Goal: Task Accomplishment & Management: Use online tool/utility

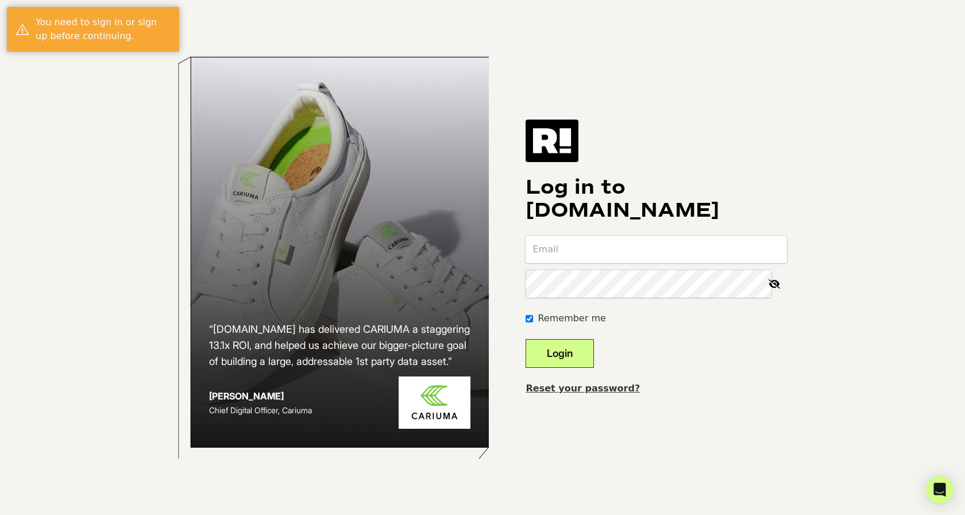
type input "[EMAIL_ADDRESS][DOMAIN_NAME]"
click at [583, 353] on button "Login" at bounding box center [560, 353] width 68 height 29
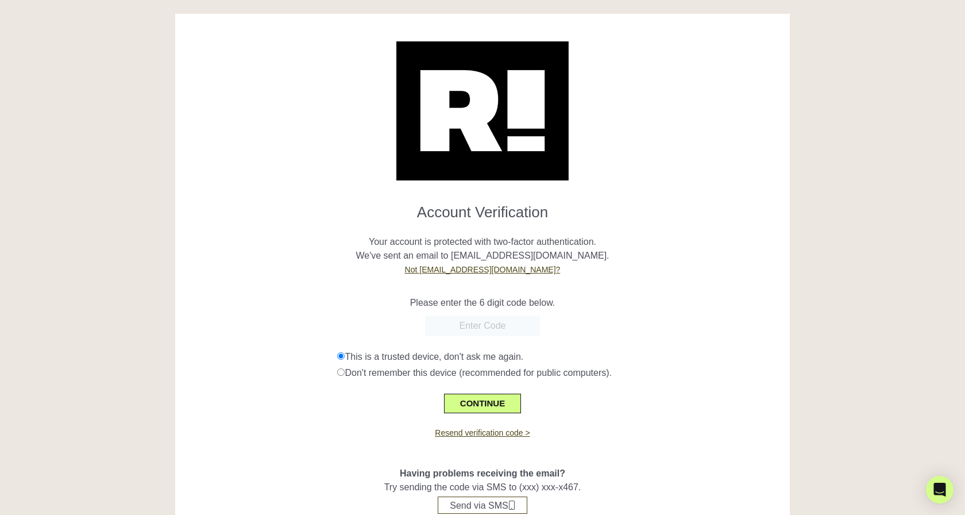
click at [464, 326] on input "text" at bounding box center [482, 325] width 115 height 21
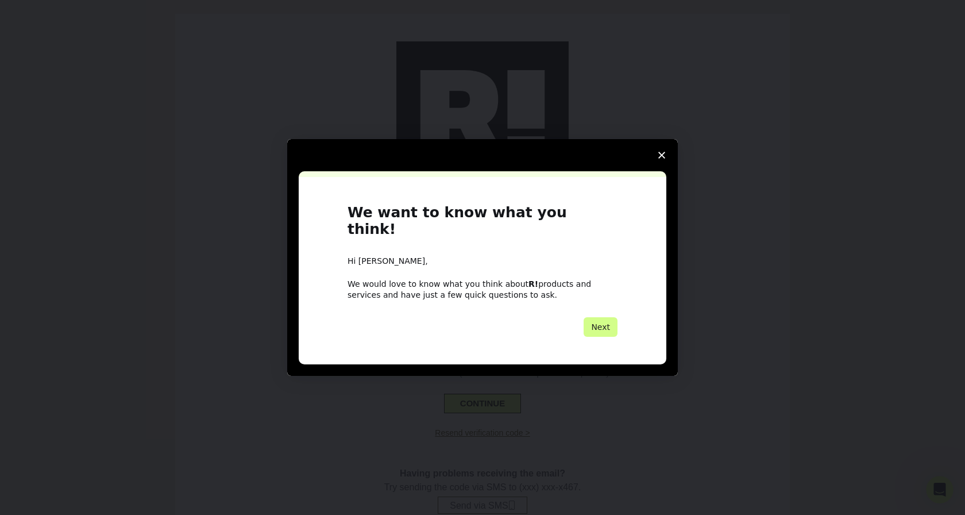
click at [659, 159] on icon "Close survey" at bounding box center [661, 155] width 7 height 7
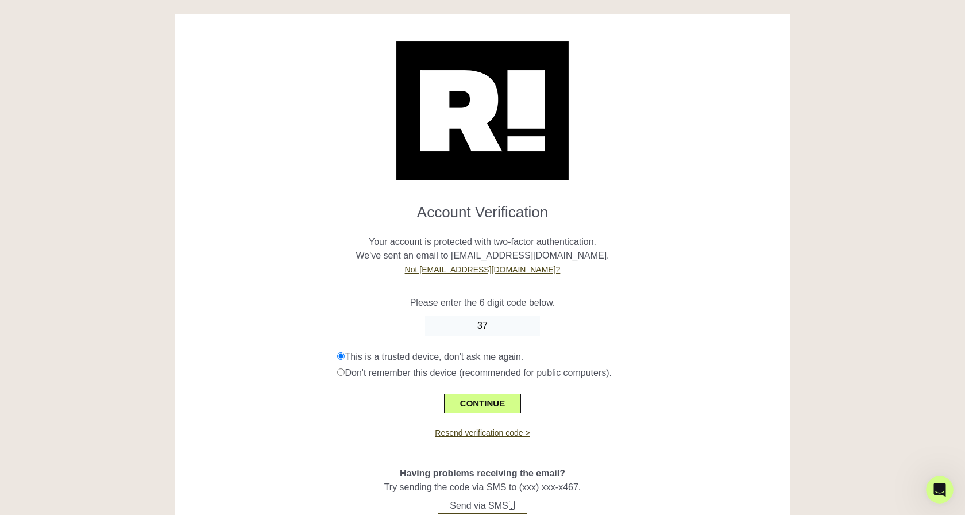
click at [504, 328] on input "37" at bounding box center [482, 325] width 115 height 21
type input "374782"
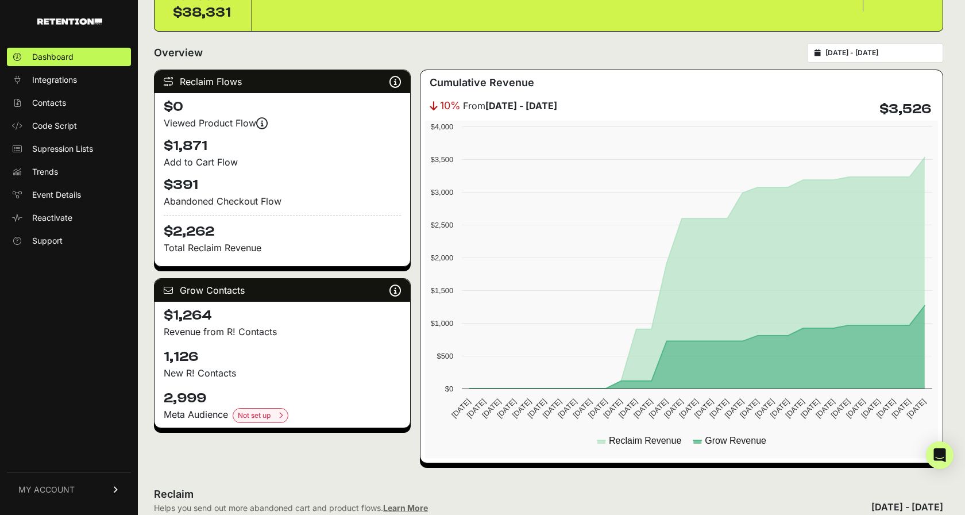
scroll to position [128, 0]
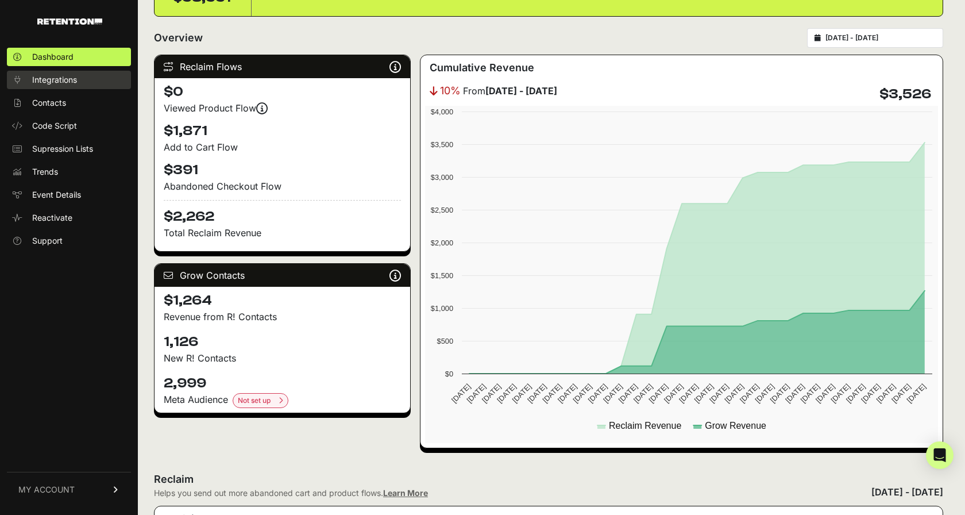
click at [71, 78] on span "Integrations" at bounding box center [54, 79] width 45 height 11
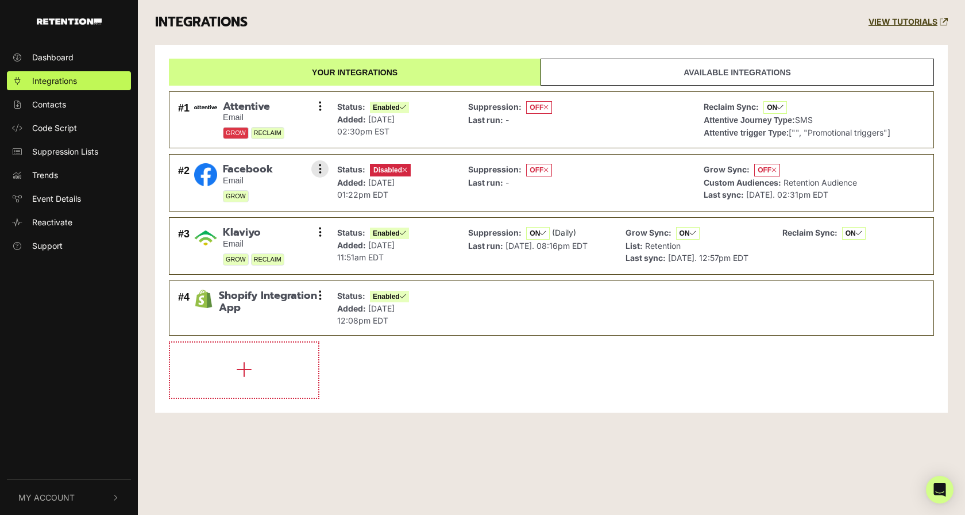
click at [255, 168] on span "Facebook" at bounding box center [248, 169] width 50 height 13
click at [321, 164] on icon at bounding box center [320, 168] width 3 height 11
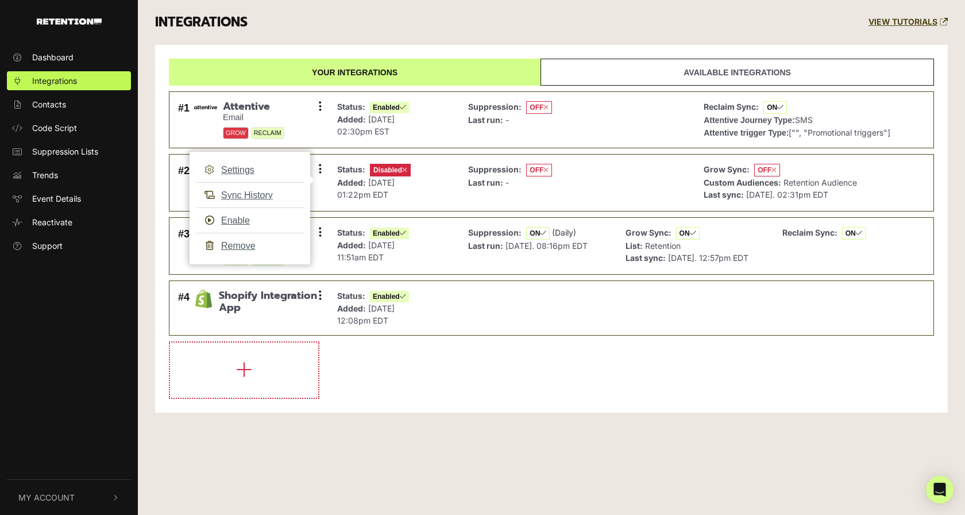
click at [652, 372] on li at bounding box center [551, 369] width 765 height 57
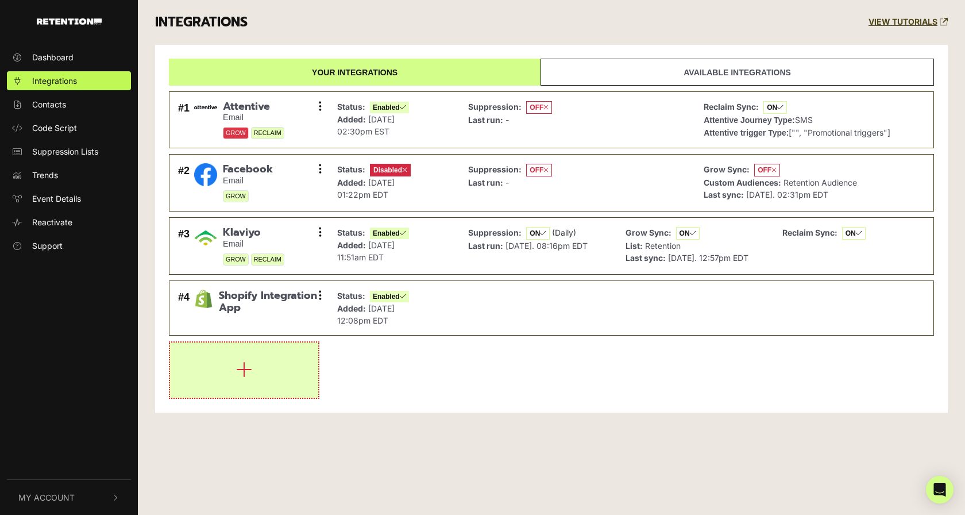
click at [288, 368] on button "button" at bounding box center [244, 369] width 148 height 55
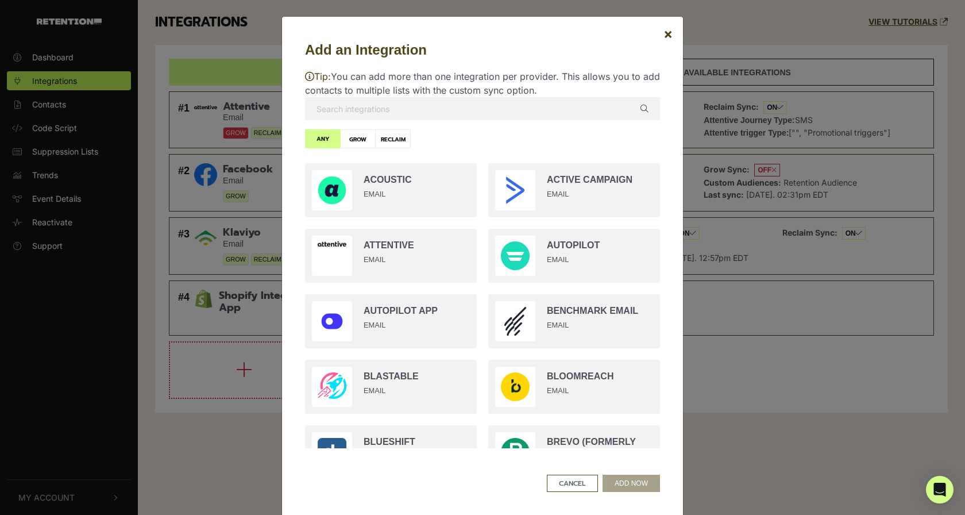
click at [454, 107] on input "text" at bounding box center [482, 108] width 355 height 23
type input "d"
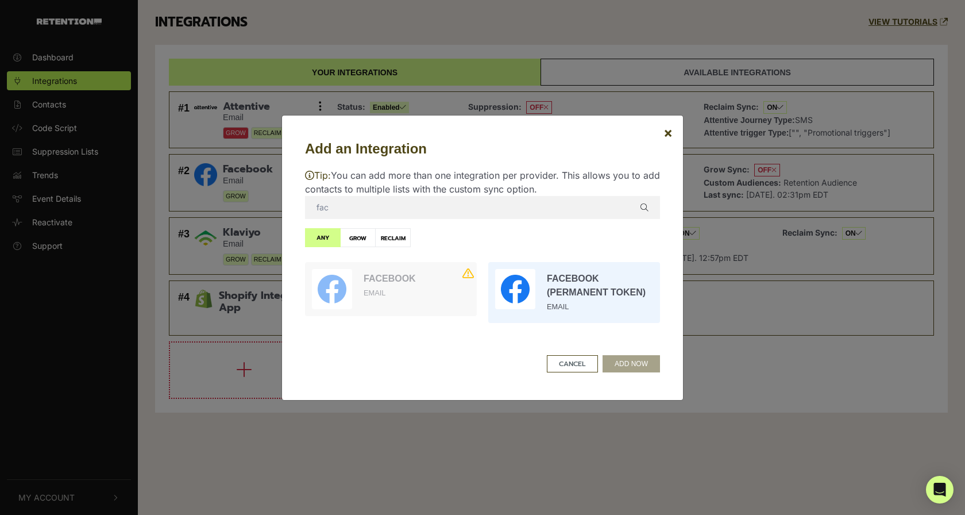
type input "fac"
click at [597, 301] on input "radio" at bounding box center [574, 292] width 183 height 72
radio input "true"
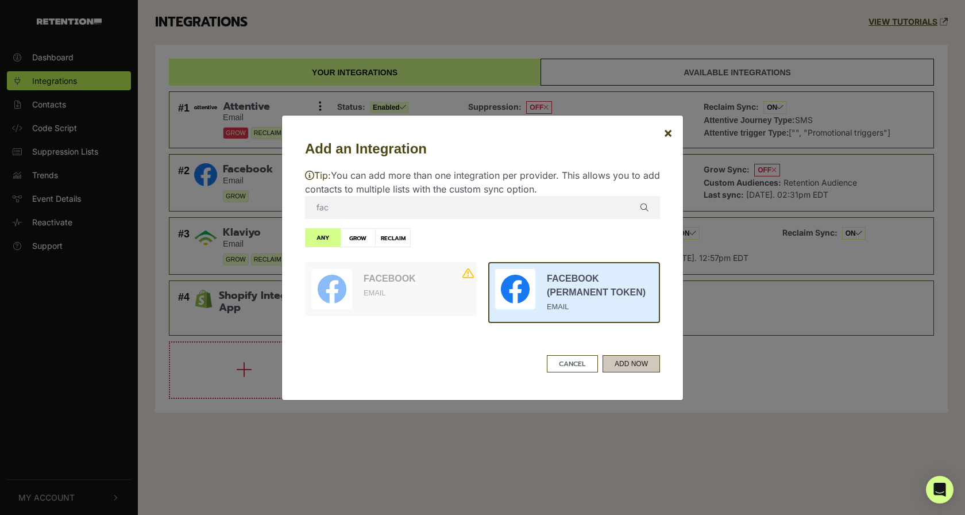
click at [633, 360] on button "ADD NOW" at bounding box center [631, 363] width 57 height 17
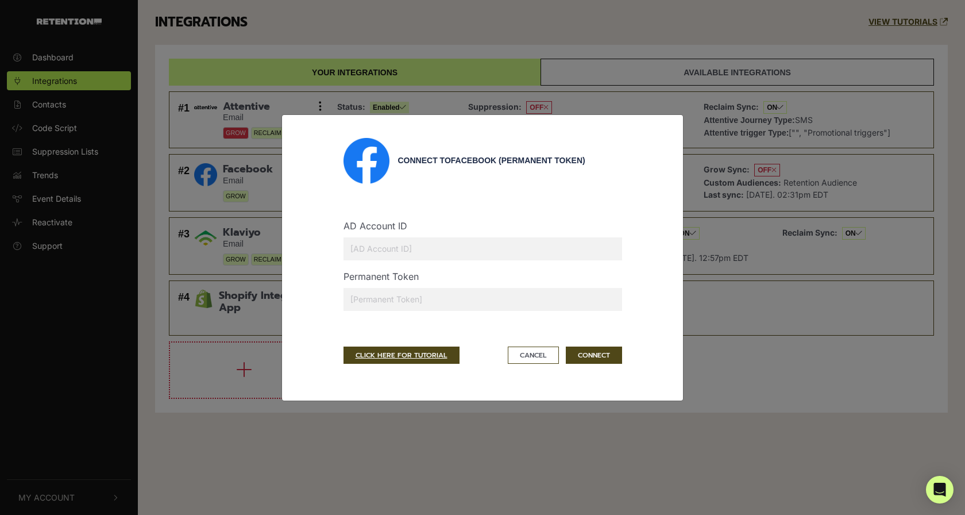
click at [483, 249] on input "text" at bounding box center [483, 248] width 279 height 23
click at [533, 292] on input "text" at bounding box center [483, 299] width 279 height 23
paste input "EAASWBcW0hTUBPhP7oZAqxK5WCyA7ddV6q6sFzZBiJr5NJvlzxZCWYKZCjGRx2PqXcTvn0vT4Gr87ZA…"
type input "EAASWBcW0hTUBPhP7oZAqxK5WCyA7ddV6q6sFzZBiJr5NJvlzxZCWYKZCjGRx2PqXcTvn0vT4Gr87ZA…"
paste input "EAASWBcW0hTUBPhP7oZAqxK5WCyA7ddV6q6sFzZBiJr5NJvlzxZCWYKZCjGRx2PqXcTvn0vT4Gr87ZA…"
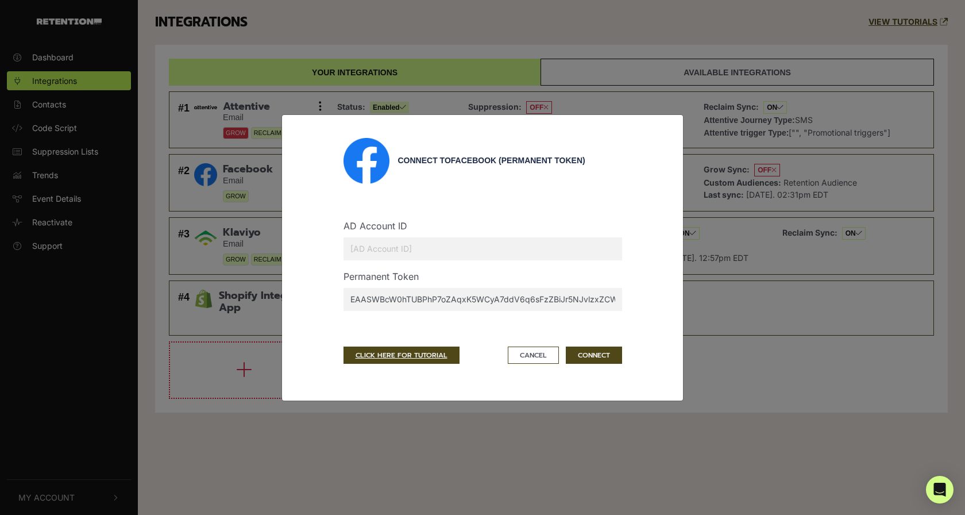
scroll to position [0, 744]
type input "EAASWBcW0hTUBPhP7oZAqxK5WCyA7ddV6q6sFzZBiJr5NJvlzxZCWYKZCjGRx2PqXcTvn0vT4Gr87ZA…"
click at [439, 253] on input "text" at bounding box center [483, 248] width 279 height 23
paste input "674492059709298"
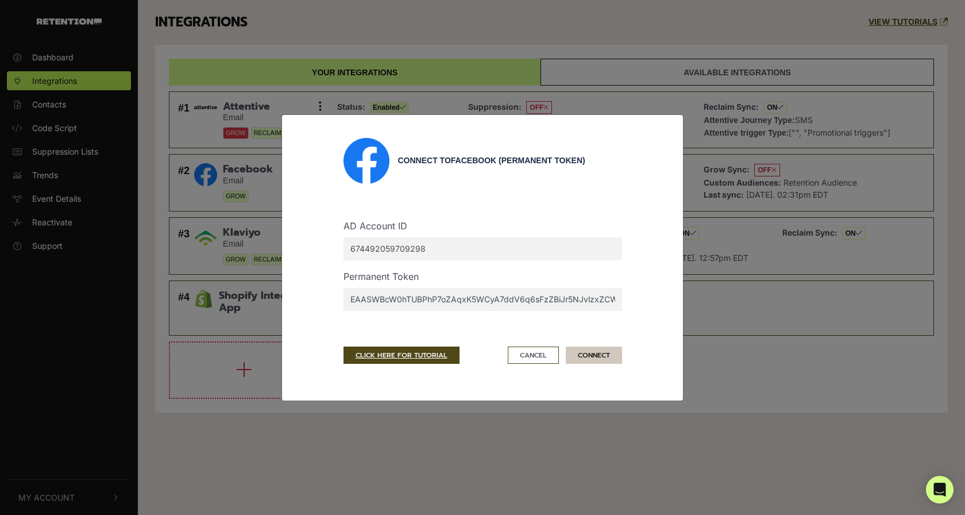
click at [598, 354] on button "CONNECT" at bounding box center [594, 354] width 56 height 17
click at [407, 354] on link "CLICK HERE FOR TUTORIAL" at bounding box center [402, 354] width 116 height 17
click at [438, 254] on input "674492059709298" at bounding box center [483, 248] width 279 height 23
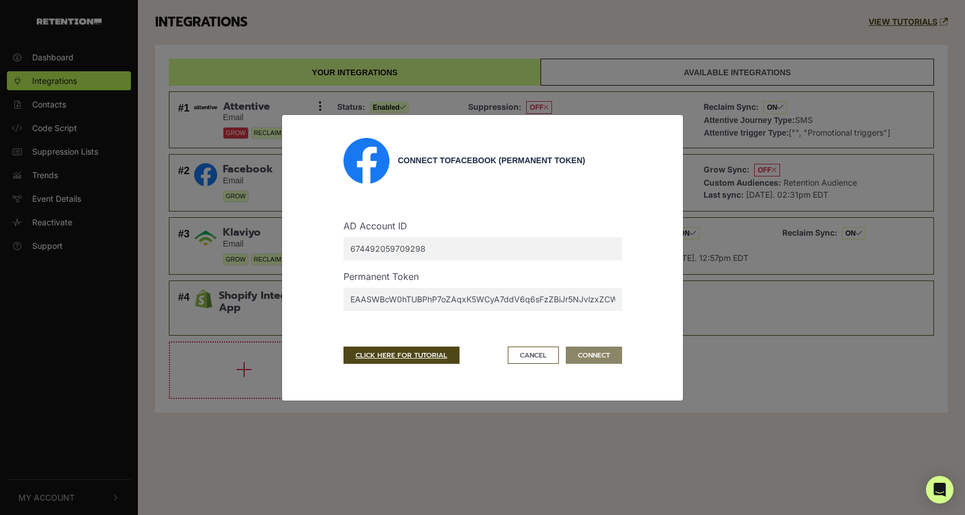
paste input "456789865267587"
type input "456789865267587"
click at [506, 249] on input "456789865267587" at bounding box center [483, 248] width 279 height 23
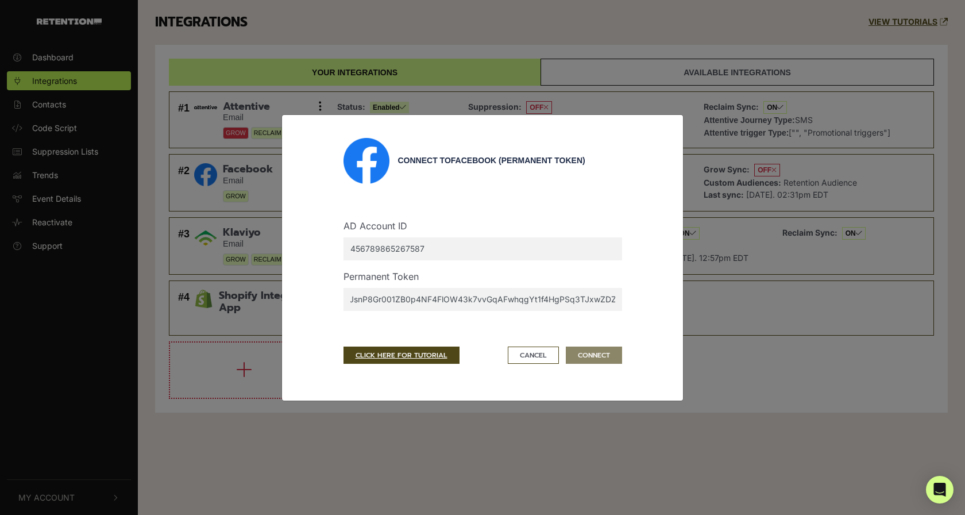
drag, startPoint x: 476, startPoint y: 299, endPoint x: 646, endPoint y: 330, distance: 172.4
click at [646, 330] on div "Connect to Facebook (Permanent Token) AD Account ID 456789865267587 Permanent T…" at bounding box center [482, 258] width 355 height 240
click at [534, 296] on input "EAASWBcW0hTUBPhP7oZAqxK5WCyA7ddV6q6sFzZBiJr5NJvlzxZCWYKZCjGRx2PqXcTvn0vT4Gr87ZA…" at bounding box center [483, 299] width 279 height 23
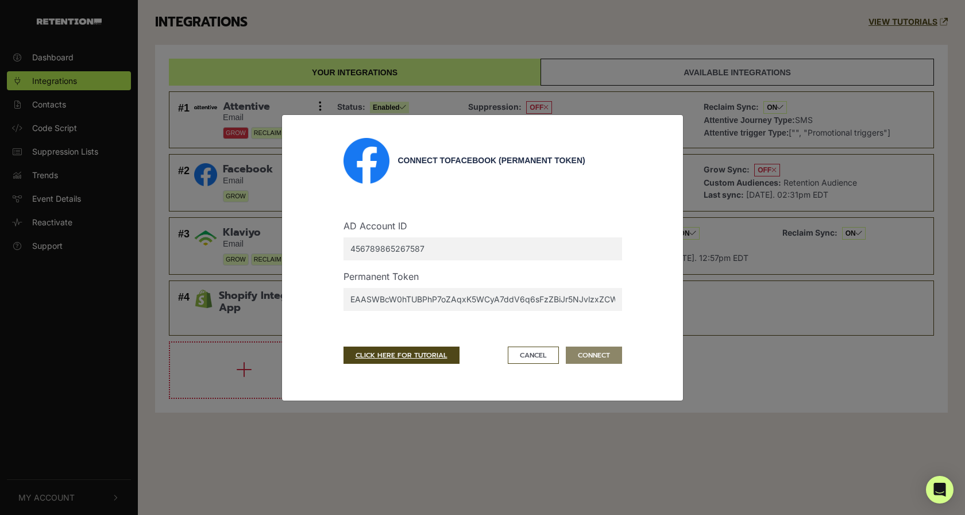
click at [534, 296] on input "EAASWBcW0hTUBPhP7oZAqxK5WCyA7ddV6q6sFzZBiJr5NJvlzxZCWYKZCjGRx2PqXcTvn0vT4Gr87ZA…" at bounding box center [483, 299] width 279 height 23
click at [534, 301] on input "EAASWBcW0hTUBPhP7oZAqxK5WCyA7ddV6q6sFzZBiJr5NJvlzxZCWYKZCjGRx2PqXcTvn0vT4Gr87ZA…" at bounding box center [483, 299] width 279 height 23
drag, startPoint x: 534, startPoint y: 301, endPoint x: 703, endPoint y: 306, distance: 169.0
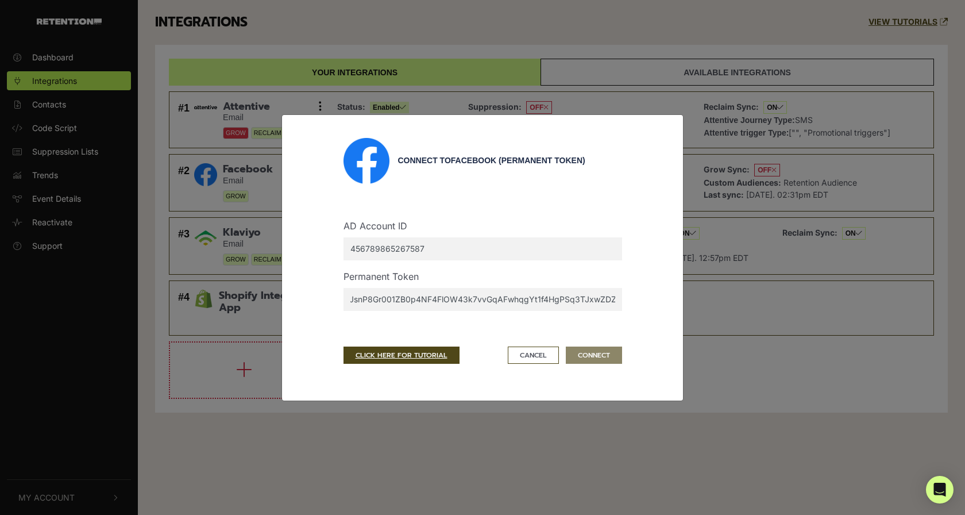
click at [703, 306] on div "Connect to Facebook (Permanent Token) AD Account ID 456789865267587 Permanent T…" at bounding box center [482, 257] width 965 height 515
click at [641, 306] on div "Connect to Facebook (Permanent Token) AD Account ID 456789865267587 Permanent T…" at bounding box center [482, 258] width 355 height 240
click at [546, 48] on div "Connect to Facebook (Permanent Token) AD Account ID 456789865267587 Permanent T…" at bounding box center [482, 257] width 965 height 515
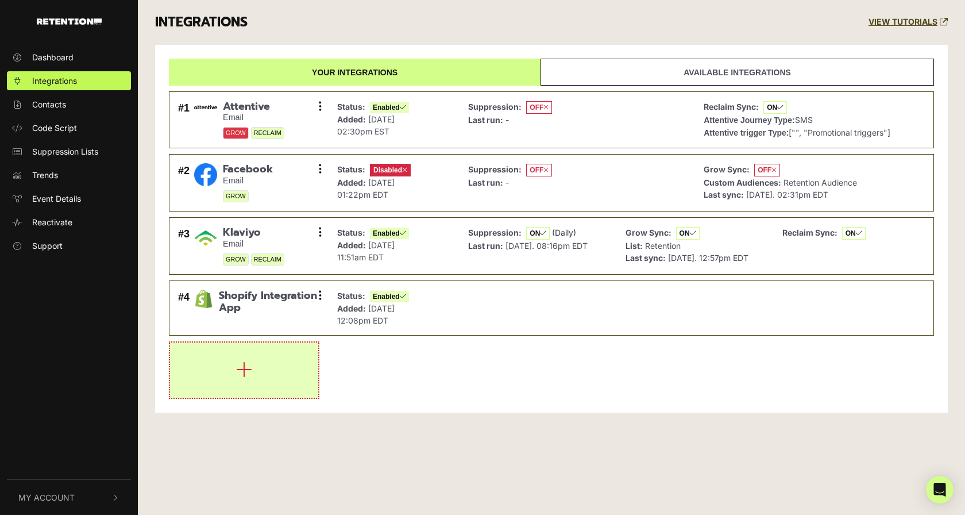
click at [269, 376] on button "button" at bounding box center [244, 369] width 148 height 55
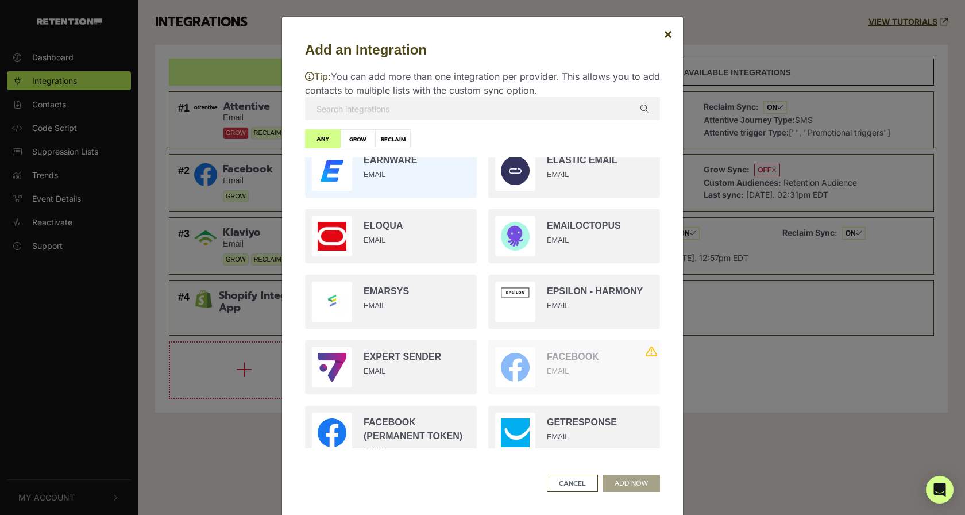
scroll to position [320, 0]
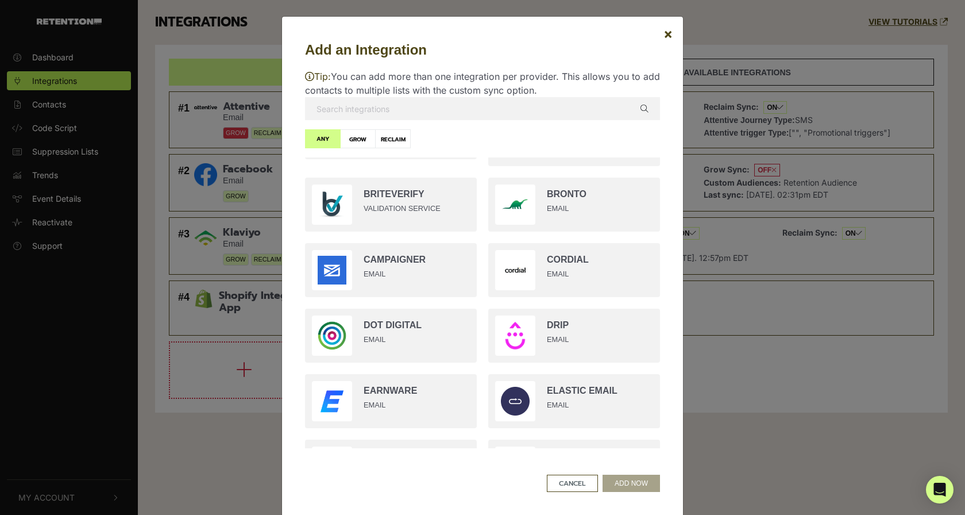
click at [431, 106] on input "text" at bounding box center [482, 108] width 355 height 23
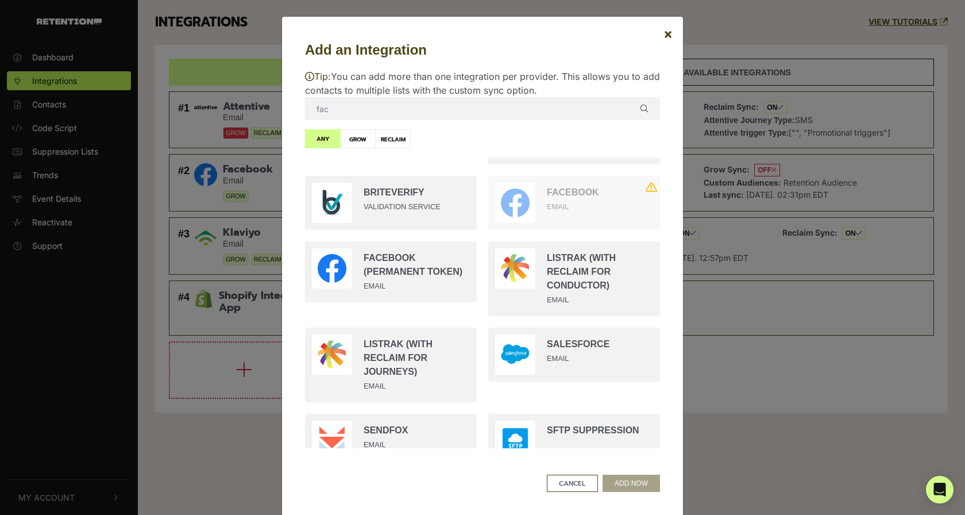
scroll to position [0, 0]
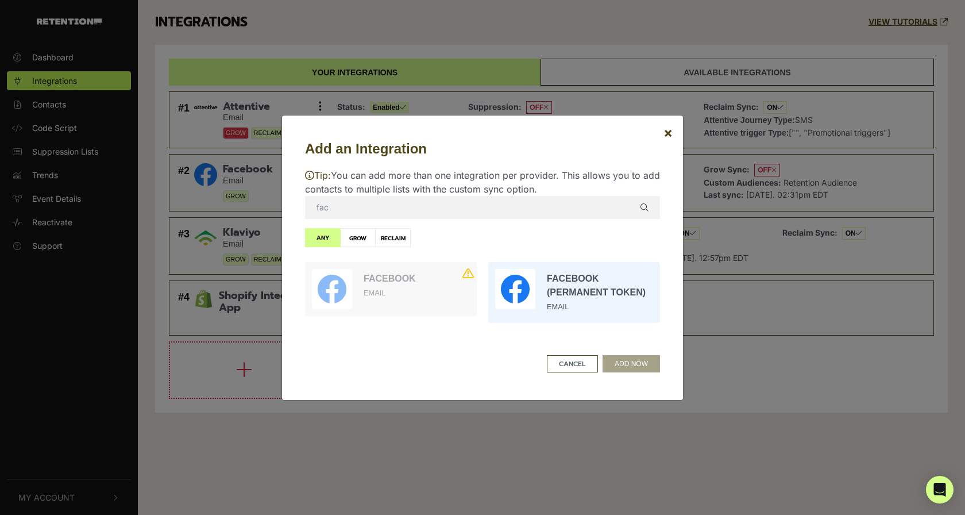
type input "fac"
click at [569, 283] on input "radio" at bounding box center [574, 292] width 183 height 72
radio input "true"
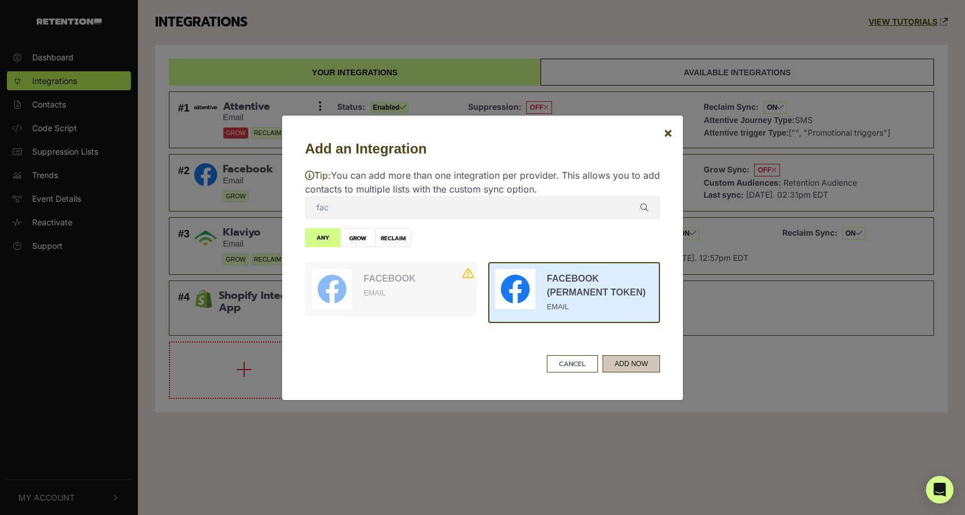
click at [636, 371] on button "ADD NOW" at bounding box center [631, 363] width 57 height 17
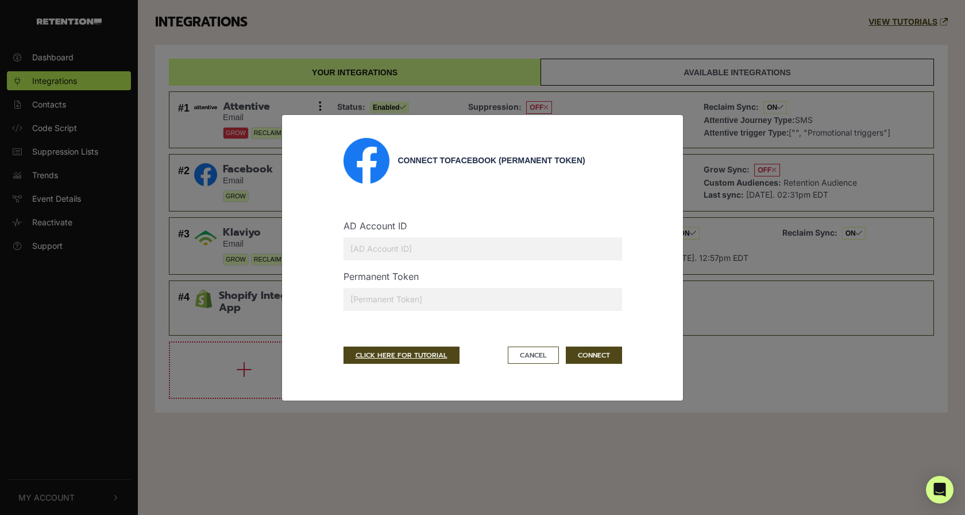
click at [463, 255] on input "text" at bounding box center [483, 248] width 279 height 23
type input "456789865267587"
click at [418, 297] on input "text" at bounding box center [483, 299] width 279 height 23
type input "EAASWBcW0hTUBPhP7oZAqxK5WCyA7ddV6q6sFzZBiJr5NJvlzxZCWYKZCjGRx2PqXcTvn0vT4Gr87ZA…"
click at [591, 352] on button "CONNECT" at bounding box center [594, 354] width 56 height 17
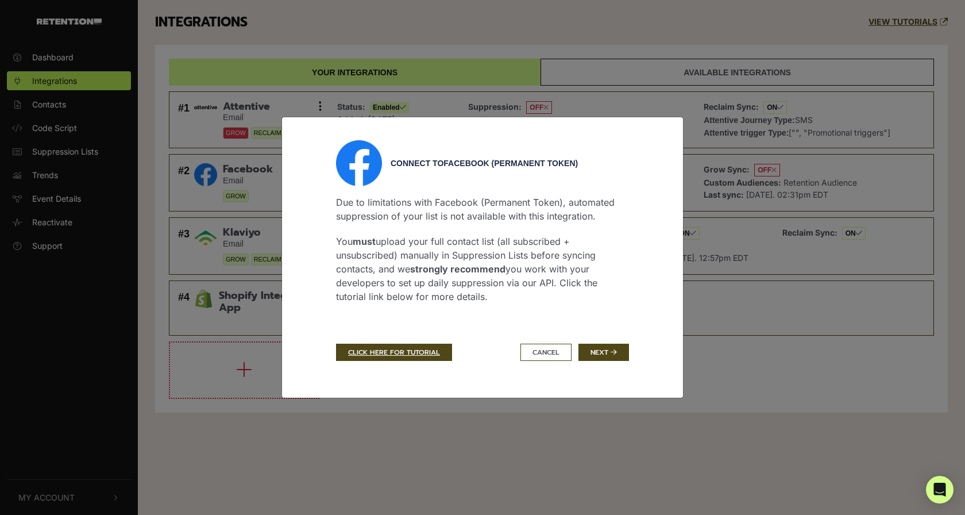
drag, startPoint x: 483, startPoint y: 303, endPoint x: 487, endPoint y: 298, distance: 6.6
click at [487, 298] on div "Due to limitations with Facebook (Permanent Token), automated suppression of yo…" at bounding box center [482, 256] width 293 height 140
click at [487, 298] on p "You must upload your full contact list (all subscribed + unsubscribed) manually…" at bounding box center [482, 268] width 293 height 69
drag, startPoint x: 487, startPoint y: 298, endPoint x: 329, endPoint y: 241, distance: 168.5
click at [329, 241] on div "Connect to Facebook (Permanent Token) Due to limitations with Facebook (Permane…" at bounding box center [483, 257] width 310 height 234
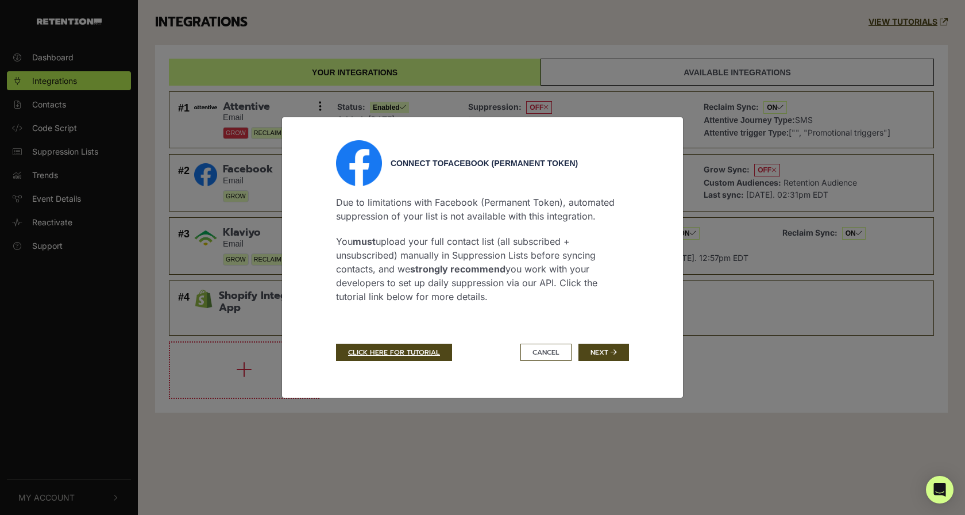
copy div "You must upload your full contact list (all subscribed + unsubscribed) manually…"
click at [591, 357] on button "Next" at bounding box center [604, 352] width 51 height 17
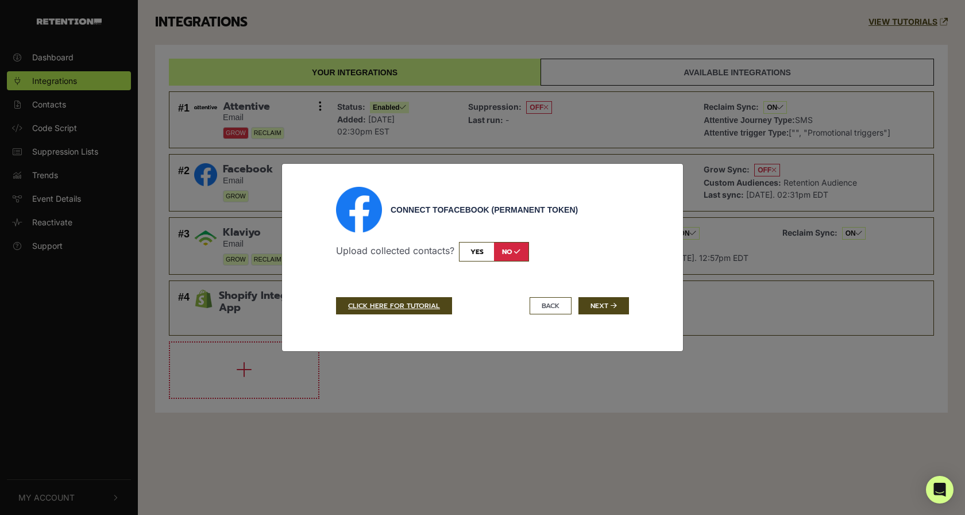
click at [479, 256] on input "checkbox" at bounding box center [494, 252] width 70 height 20
checkbox input "true"
